Goal: Check status: Check status

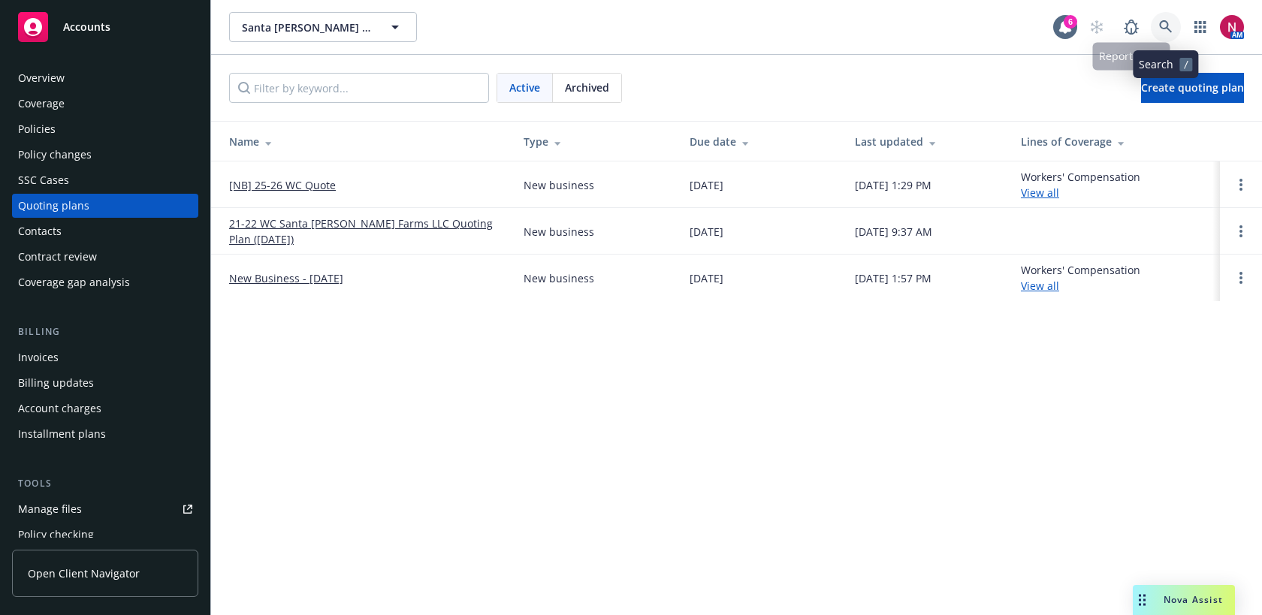
click at [1163, 29] on icon at bounding box center [1165, 26] width 13 height 13
click at [282, 178] on link "[NB] 25-26 WC Quote" at bounding box center [282, 185] width 107 height 16
